Goal: Obtain resource: Download file/media

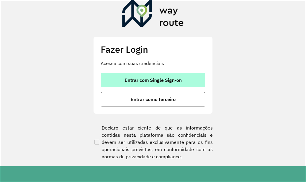
click at [165, 76] on button "Entrar com Single Sign-on" at bounding box center [153, 80] width 105 height 14
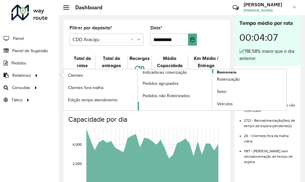
click at [225, 71] on span "Romaneio" at bounding box center [226, 72] width 19 height 6
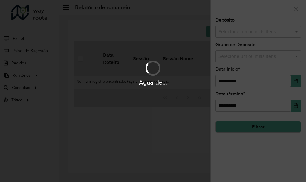
click at [229, 38] on div "Aguarde..." at bounding box center [153, 91] width 306 height 182
click at [241, 34] on div "Aguarde..." at bounding box center [153, 91] width 306 height 182
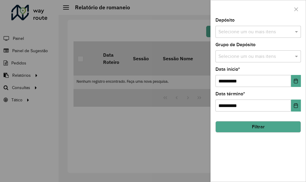
click at [249, 130] on button "Filtrar" at bounding box center [259, 126] width 86 height 11
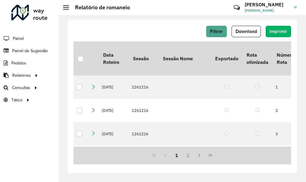
click at [151, 27] on div "Filtrar Download Imprimir" at bounding box center [183, 31] width 218 height 11
click at [242, 32] on span "Download" at bounding box center [247, 31] width 22 height 5
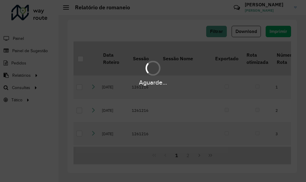
click at [215, 33] on div "Aguarde..." at bounding box center [153, 91] width 306 height 182
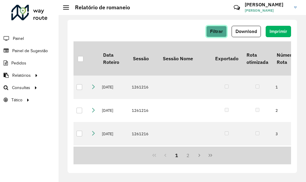
click at [209, 33] on button "Filtrar" at bounding box center [216, 31] width 21 height 11
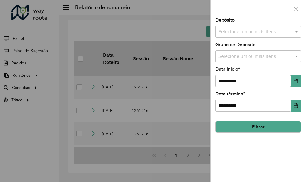
click at [233, 30] on input "text" at bounding box center [255, 31] width 77 height 7
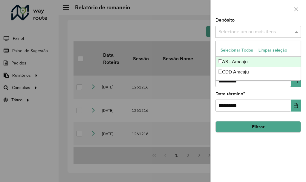
click at [232, 67] on div "CDD Aracaju" at bounding box center [258, 72] width 85 height 10
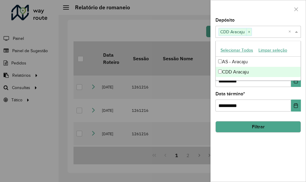
click at [256, 127] on button "Filtrar" at bounding box center [259, 126] width 86 height 11
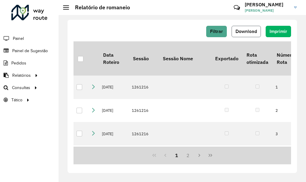
click at [252, 26] on button "Download" at bounding box center [246, 31] width 29 height 11
click at [152, 29] on div "Filtrar Download Imprimir" at bounding box center [183, 31] width 218 height 11
